Goal: Navigation & Orientation: Find specific page/section

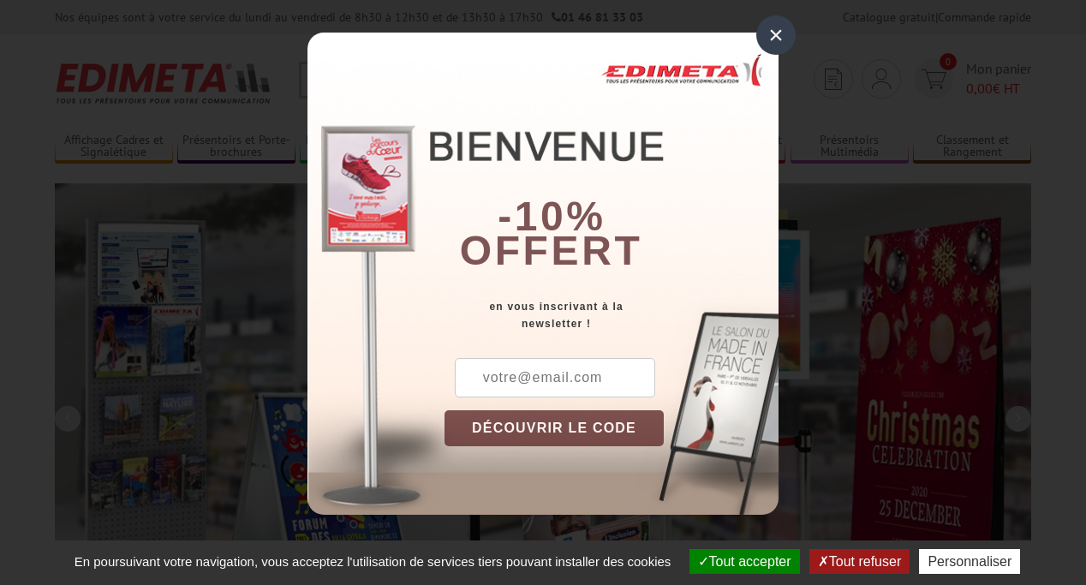
click at [737, 561] on button "Tout accepter" at bounding box center [745, 561] width 111 height 25
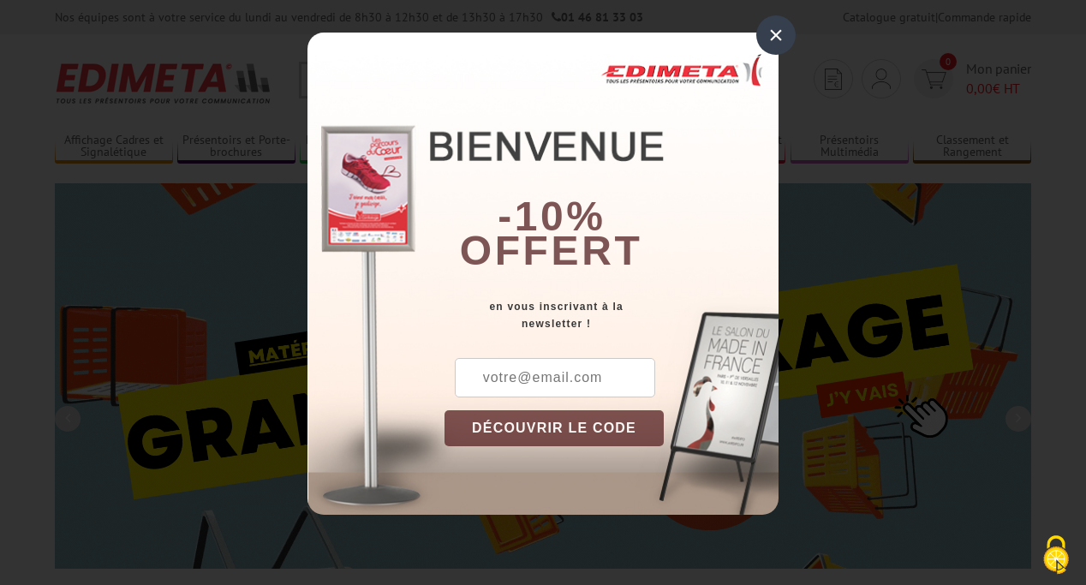
click at [776, 35] on div "×" at bounding box center [776, 34] width 39 height 39
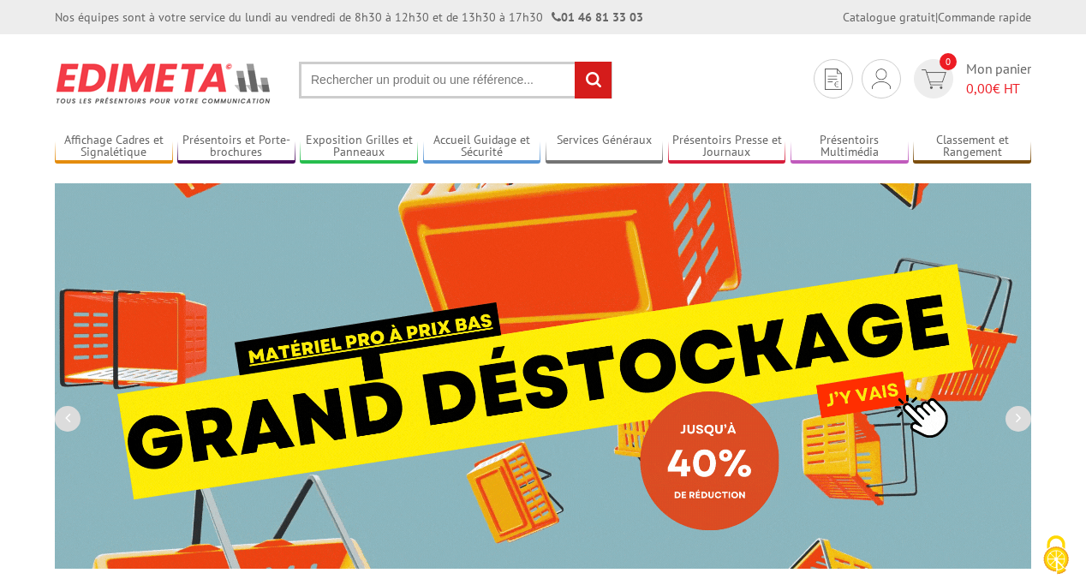
click at [0, 0] on div "Nos équipes sont à votre service du [DATE] au [DATE] de 8h30 à 12h30 et de 13h3…" at bounding box center [543, 17] width 1086 height 34
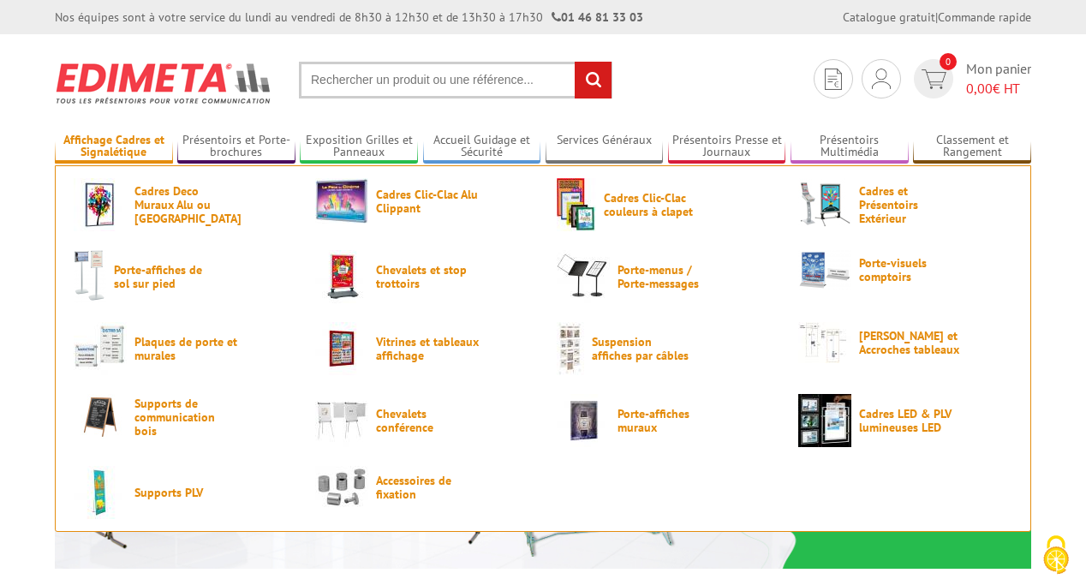
click at [113, 147] on link "Affichage Cadres et Signalétique" at bounding box center [114, 147] width 118 height 28
